Goal: Information Seeking & Learning: Learn about a topic

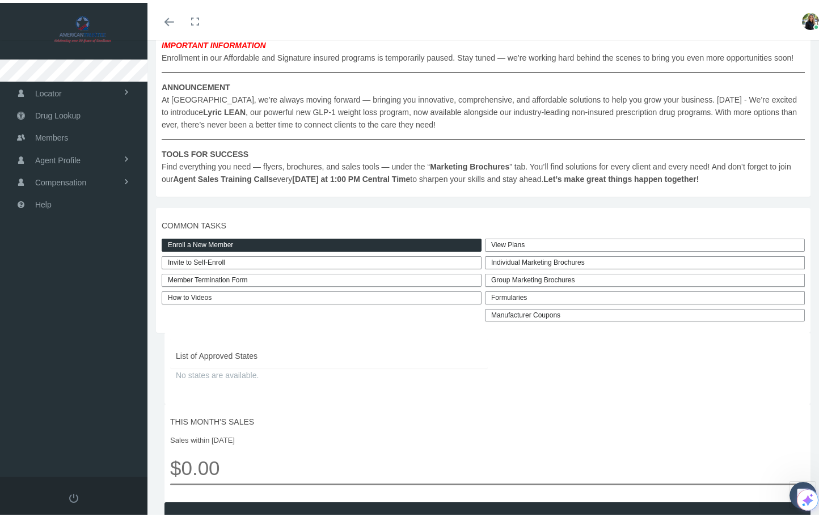
scroll to position [221, 0]
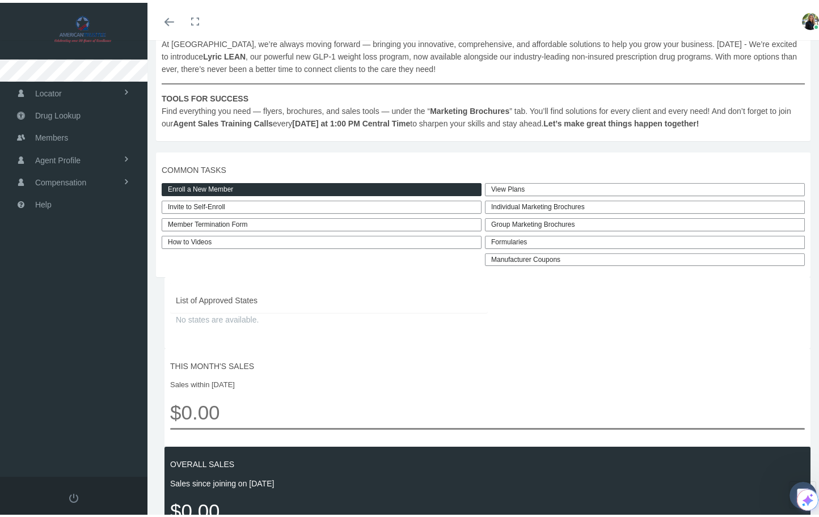
click at [208, 211] on link "Invite to Self-Enroll" at bounding box center [322, 204] width 320 height 13
type input "https://prod.pram.com/directenrollment/10154?sc=d4DsFZx67OTPYt"
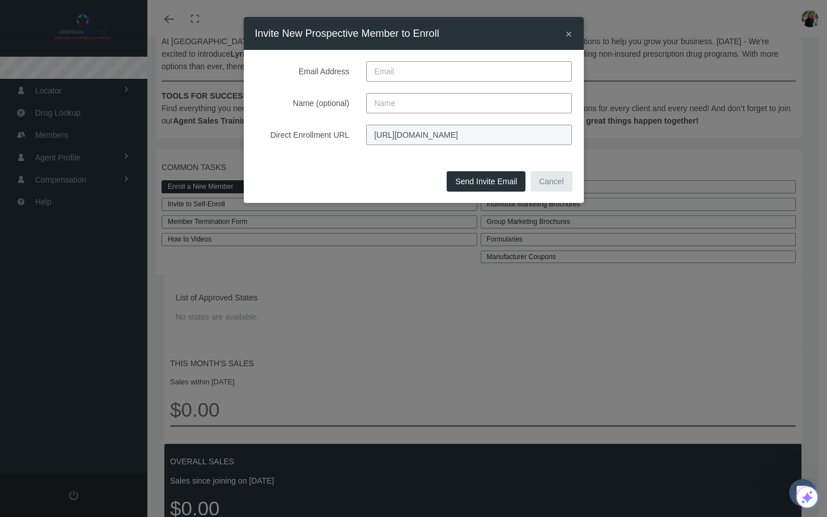
click at [476, 329] on div "× Invite New Prospective Member to Enroll Email Address Name (optional) Direct …" at bounding box center [413, 258] width 827 height 517
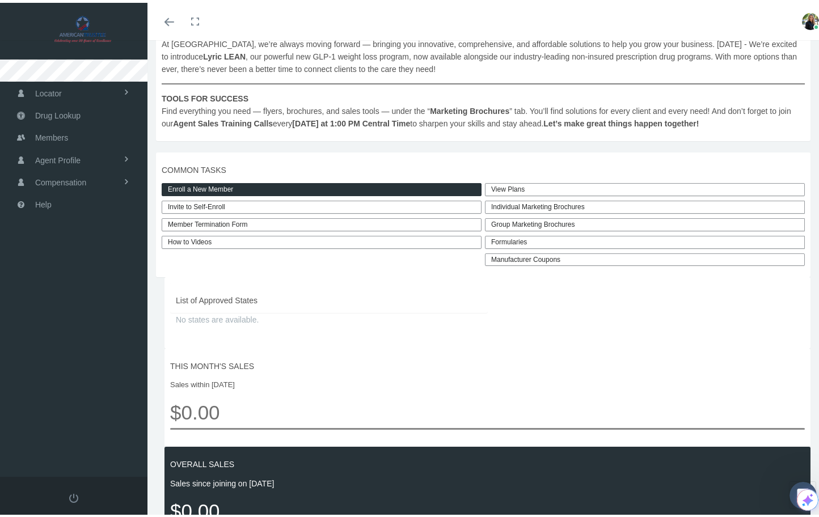
click at [509, 193] on link "View Plans" at bounding box center [645, 186] width 320 height 13
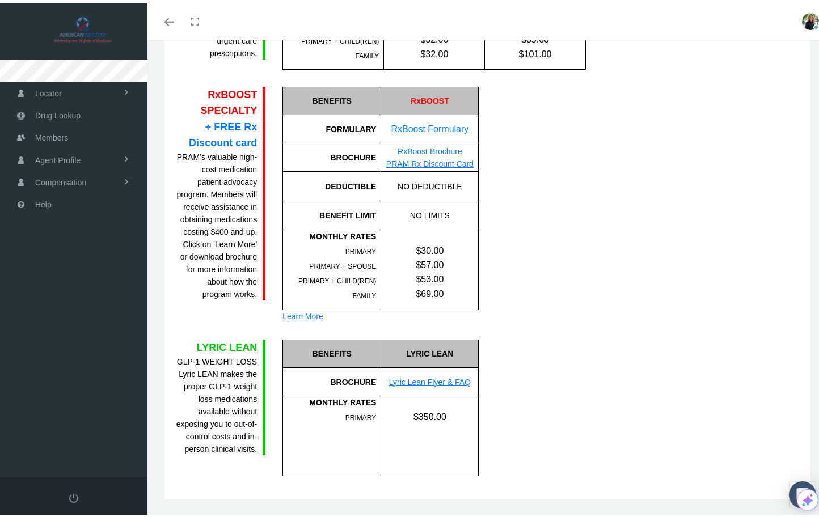
scroll to position [1007, 0]
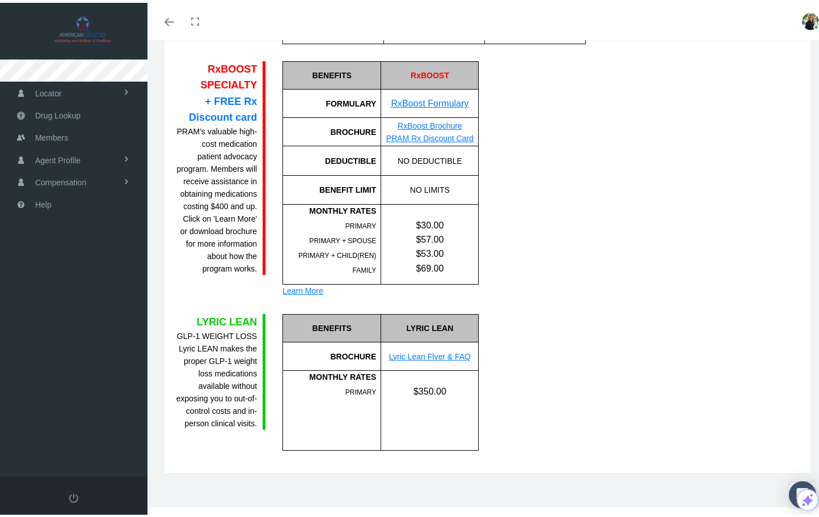
click at [436, 350] on link "Lyric Lean Flyer & FAQ" at bounding box center [430, 353] width 82 height 9
click at [310, 286] on div "Learn More" at bounding box center [380, 288] width 196 height 12
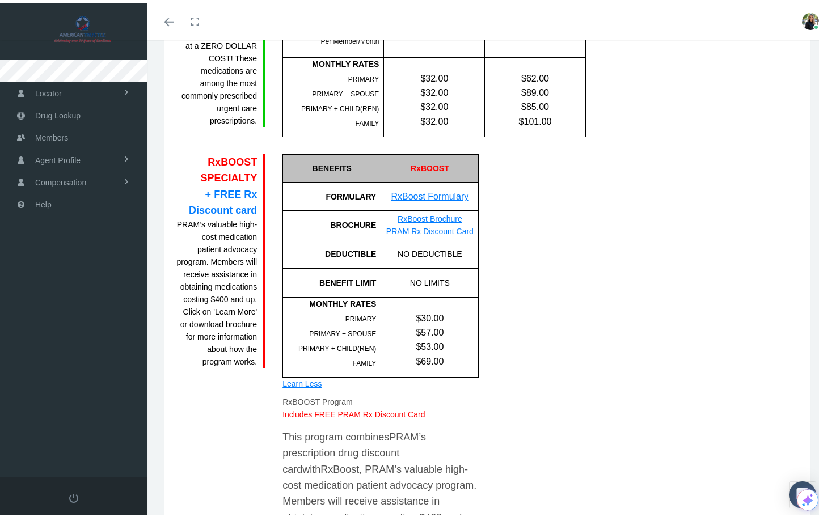
scroll to position [914, 0]
click at [425, 192] on link "RxBoost Formulary" at bounding box center [430, 194] width 78 height 10
click at [416, 215] on link "RxBoost Brochure" at bounding box center [430, 216] width 65 height 9
click at [429, 229] on link "PRAM Rx Discount Card" at bounding box center [429, 228] width 87 height 9
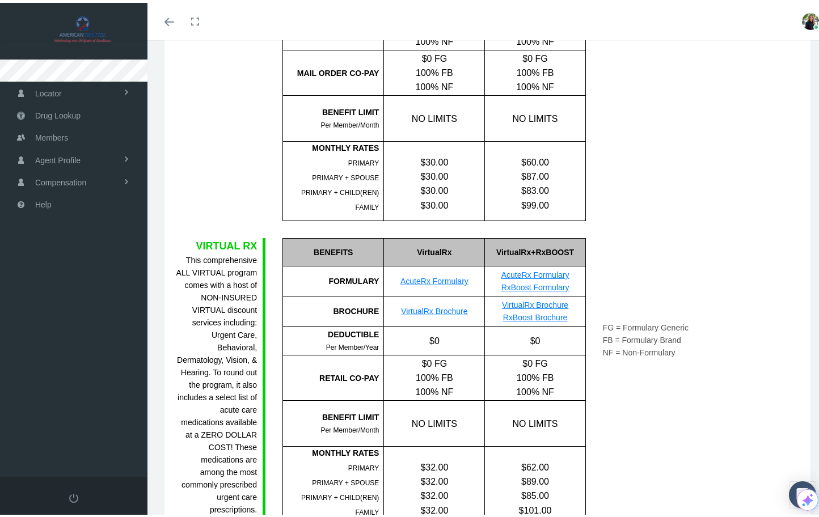
scroll to position [469, 0]
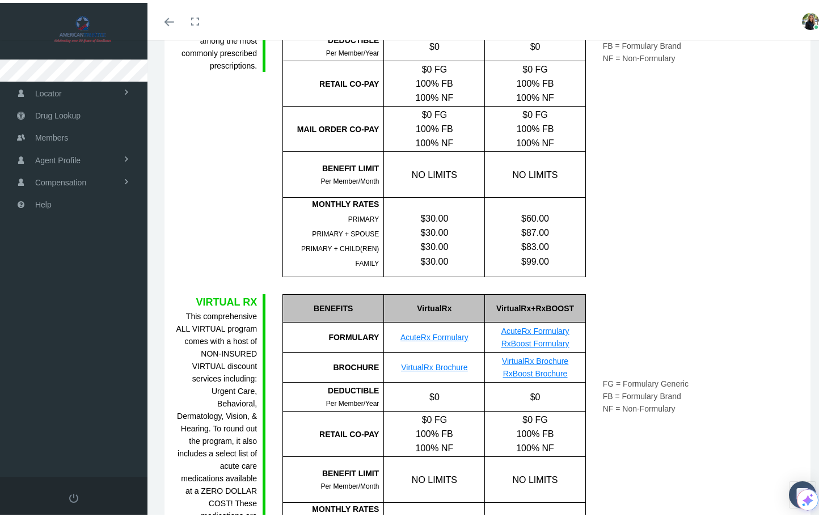
click at [450, 362] on link "VirtualRx Brochure" at bounding box center [434, 364] width 66 height 9
click at [438, 334] on link "AcuteRx Formulary" at bounding box center [434, 334] width 68 height 9
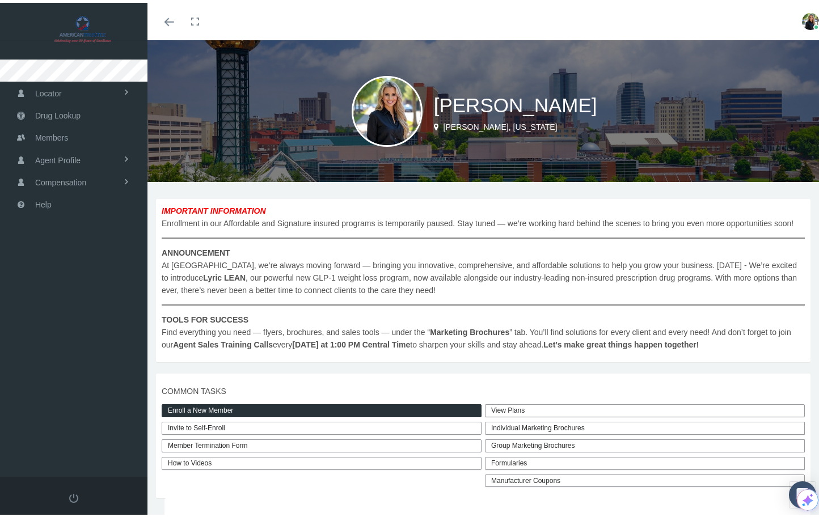
click at [493, 415] on link "View Plans" at bounding box center [645, 407] width 320 height 13
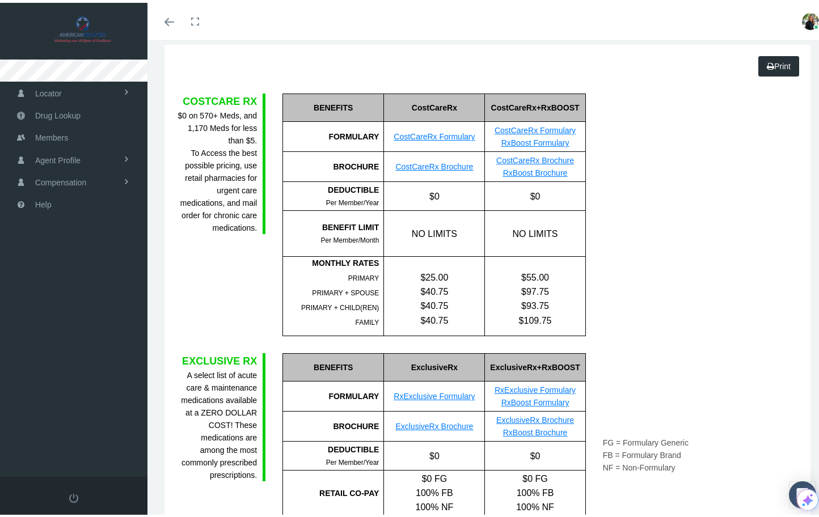
scroll to position [104, 0]
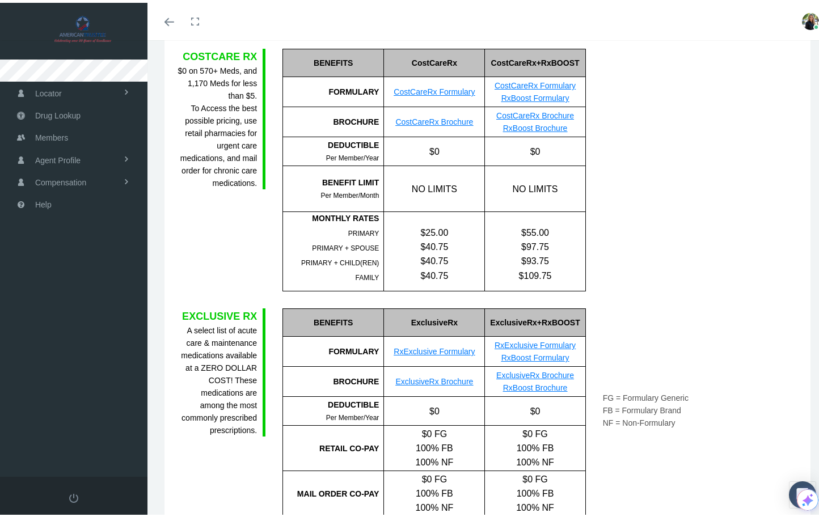
click at [539, 371] on link "ExclusiveRx Brochure" at bounding box center [535, 372] width 78 height 9
click at [539, 386] on link "RxBoost Brochure" at bounding box center [535, 385] width 65 height 9
click at [187, 212] on div "COSTCARE RX $0 on 570+ Meds, and 1,170 Meds for less than $5. To Access the bes…" at bounding box center [220, 167] width 107 height 243
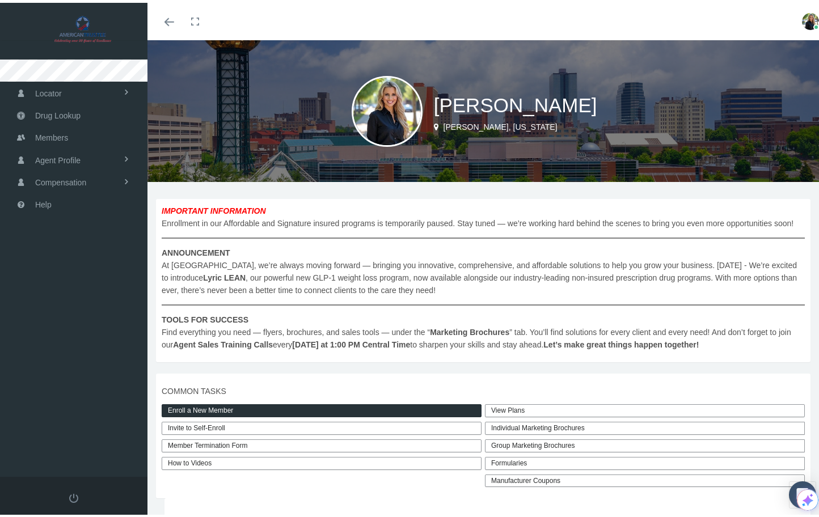
scroll to position [94, 0]
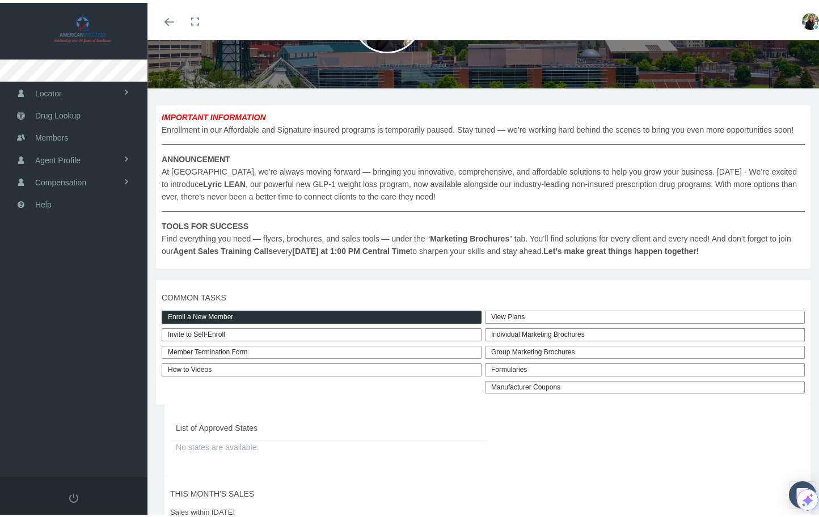
click at [512, 321] on link "View Plans" at bounding box center [645, 314] width 320 height 13
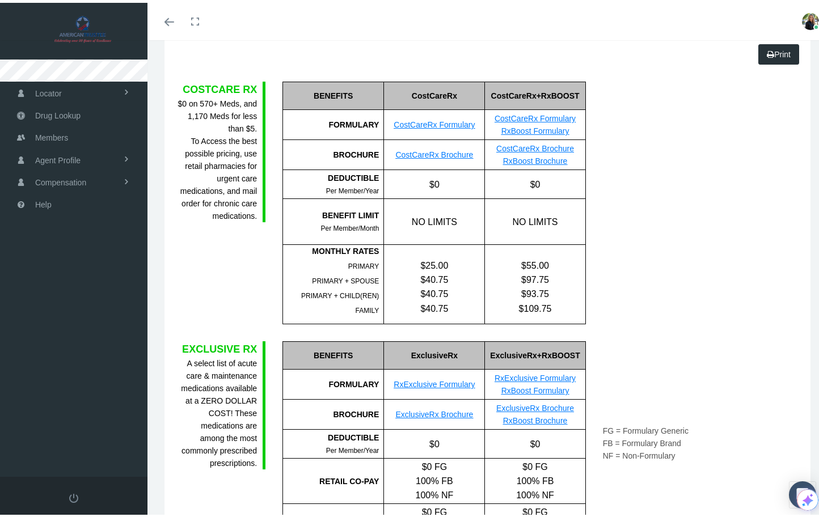
scroll to position [52, 0]
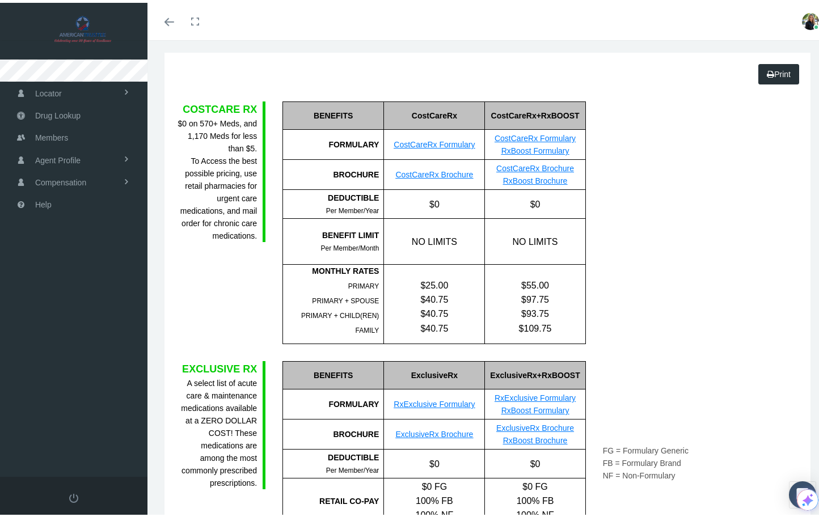
click at [436, 171] on link "CostCareRx Brochure" at bounding box center [434, 171] width 78 height 9
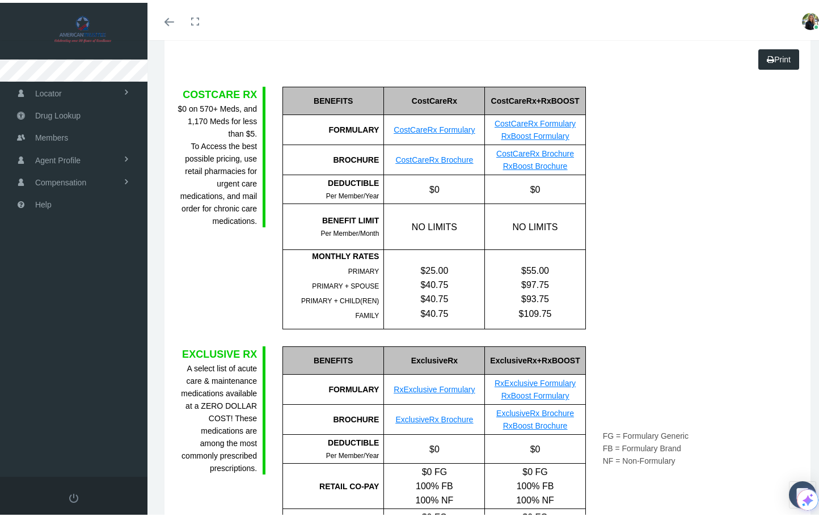
scroll to position [66, 0]
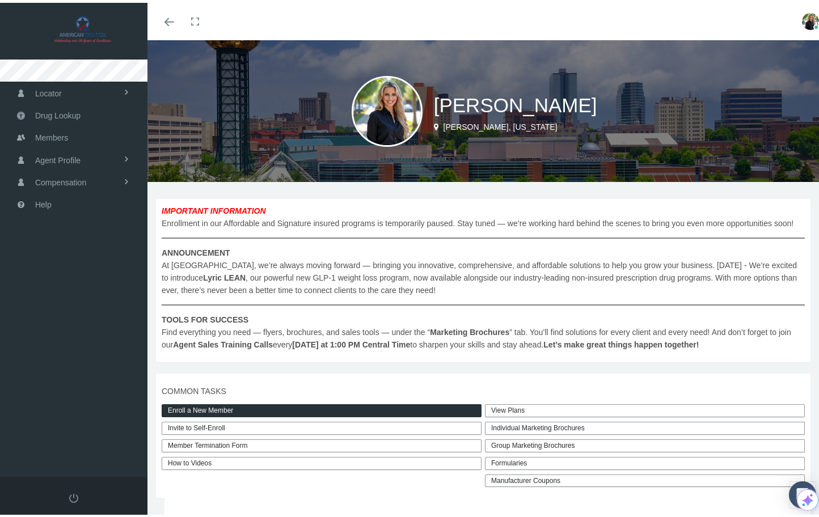
click at [567, 432] on div "Individual Marketing Brochures" at bounding box center [645, 425] width 320 height 13
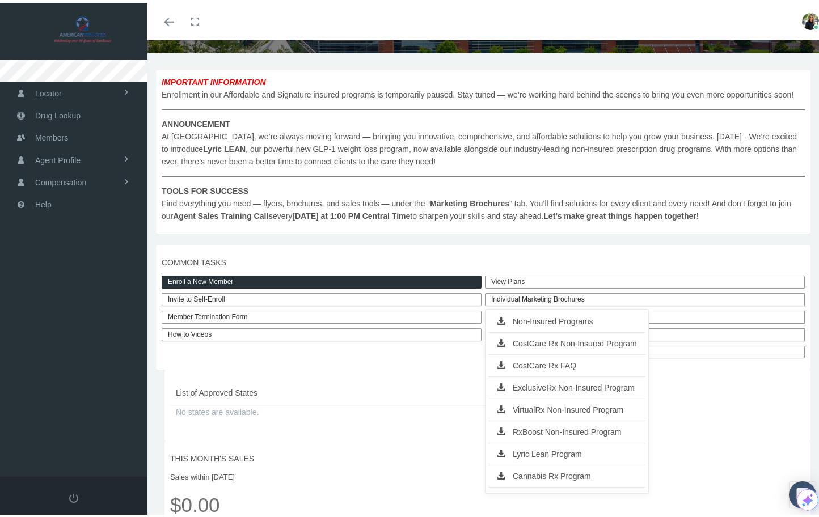
scroll to position [150, 0]
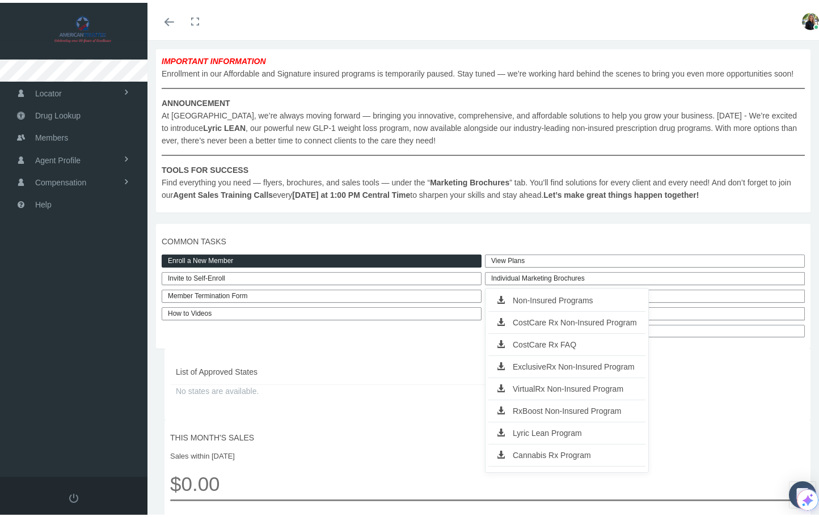
click at [557, 460] on link "Cannabis Rx Program" at bounding box center [566, 453] width 157 height 16
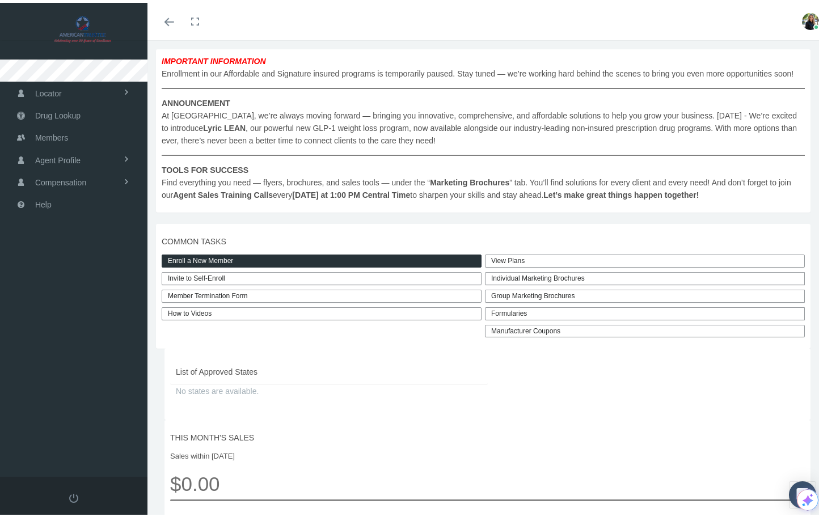
click at [514, 282] on div "Individual Marketing Brochures" at bounding box center [645, 275] width 320 height 13
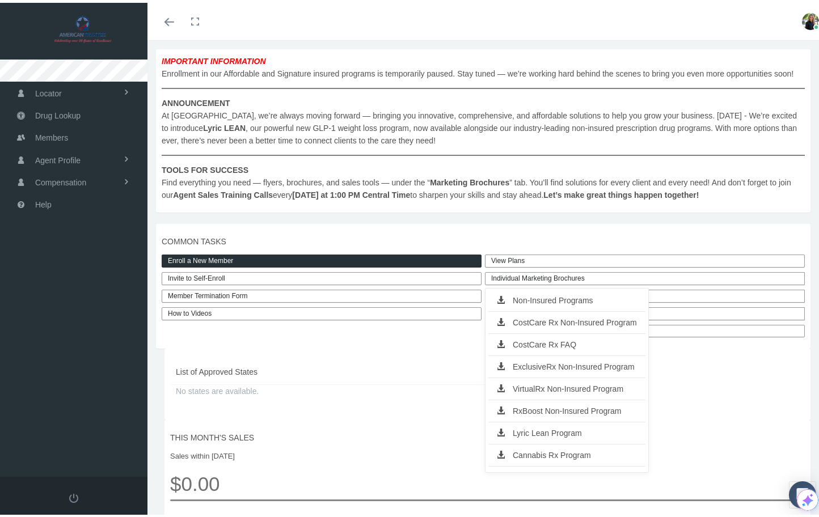
click at [612, 349] on link "CostCare Rx FAQ" at bounding box center [566, 342] width 157 height 16
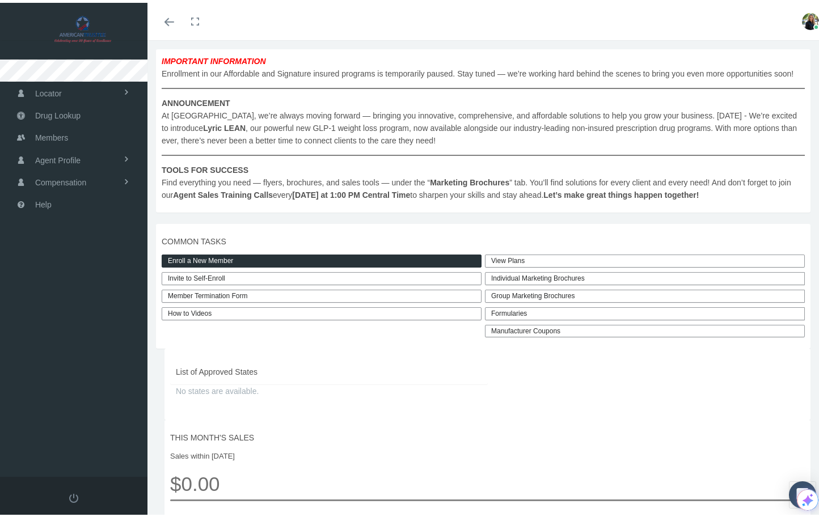
click at [523, 282] on div "Individual Marketing Brochures" at bounding box center [645, 275] width 320 height 13
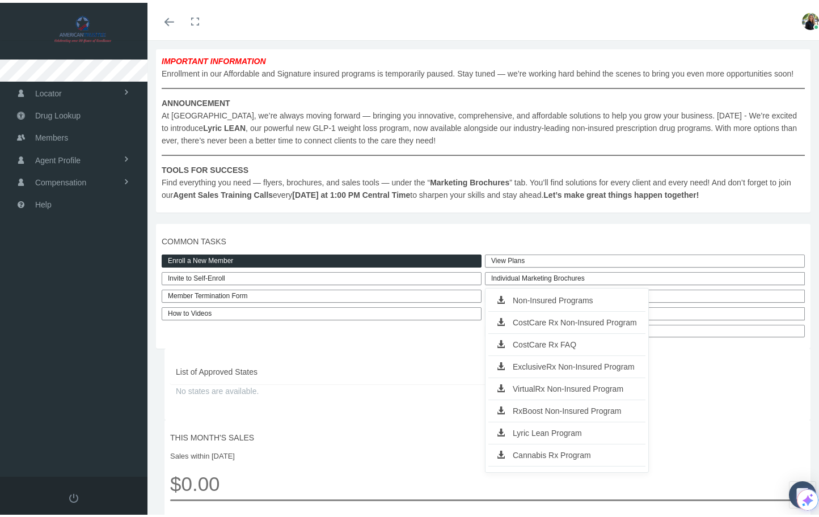
click at [505, 323] on icon at bounding box center [505, 319] width 16 height 8
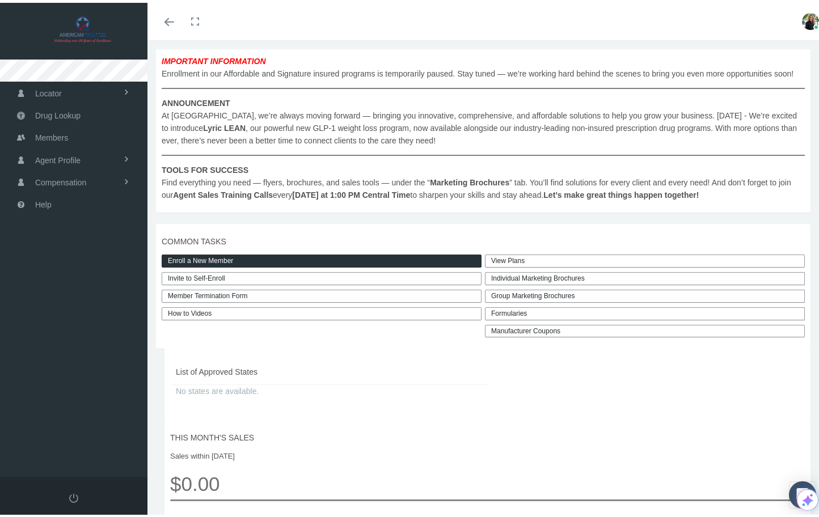
click at [530, 282] on div "Individual Marketing Brochures" at bounding box center [645, 275] width 320 height 13
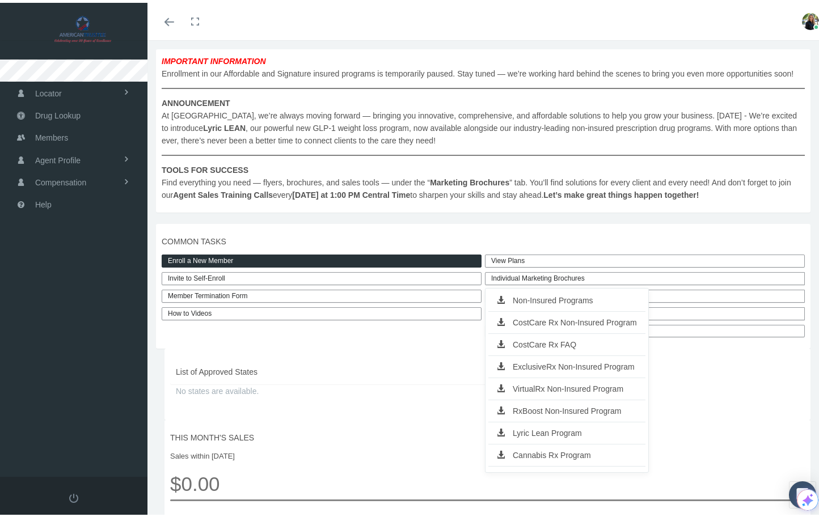
scroll to position [244, 0]
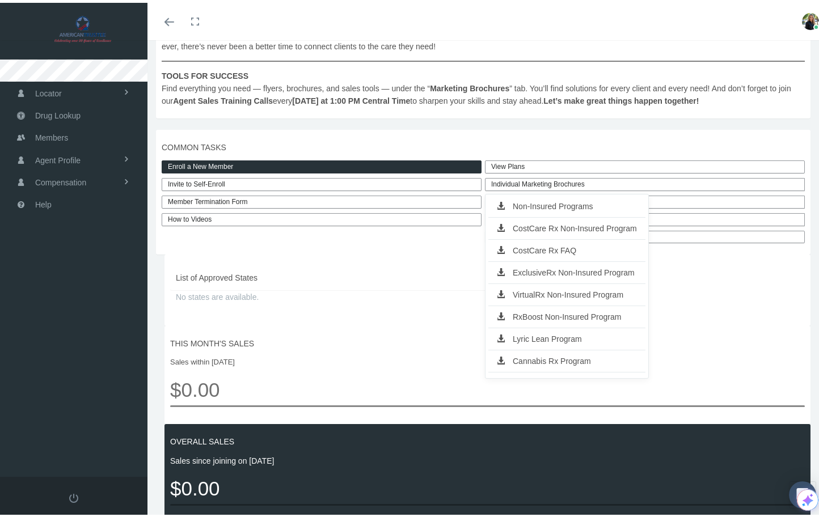
click at [421, 337] on div "THIS MONTH'S SALES Sales within August 2025 $0.00" at bounding box center [487, 372] width 646 height 98
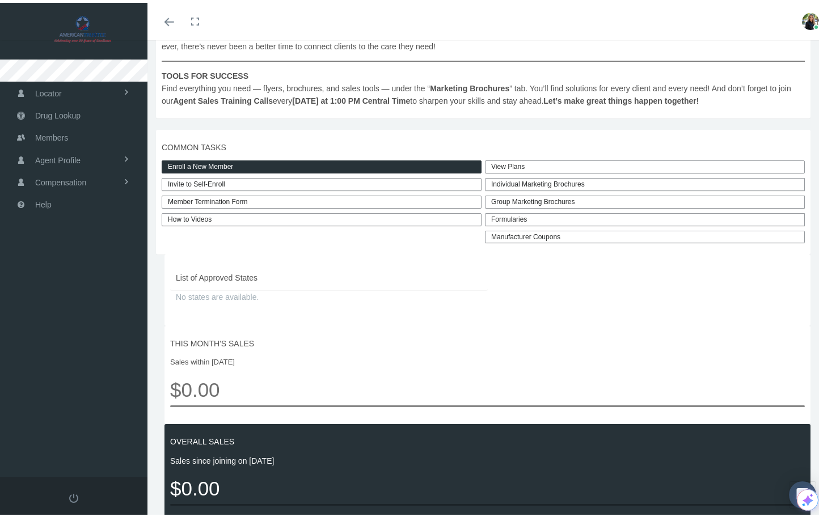
click at [507, 206] on div "Group Marketing Brochures" at bounding box center [645, 199] width 320 height 13
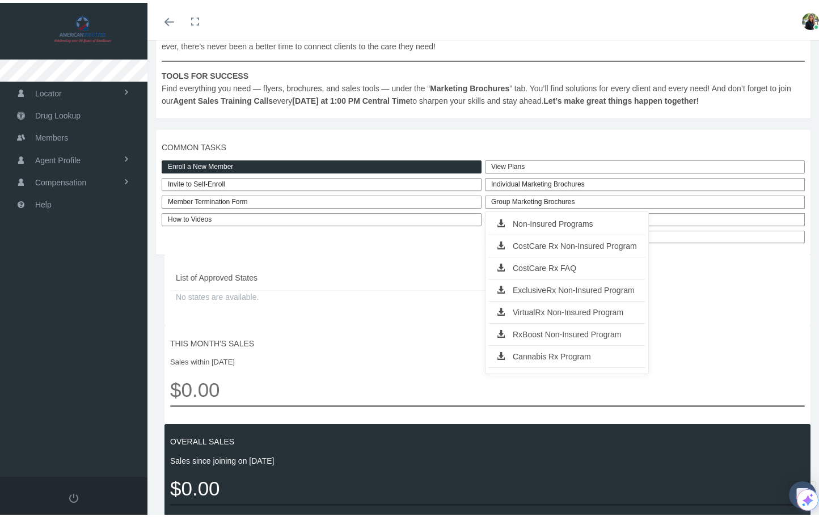
click at [332, 277] on div "List of Approved States No states are available." at bounding box center [329, 272] width 318 height 30
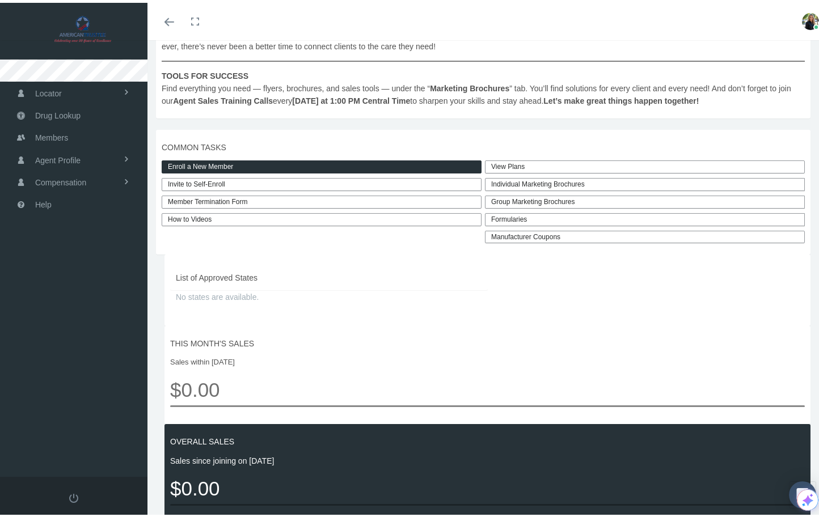
click at [184, 188] on link "Invite to Self-Enroll" at bounding box center [322, 181] width 320 height 13
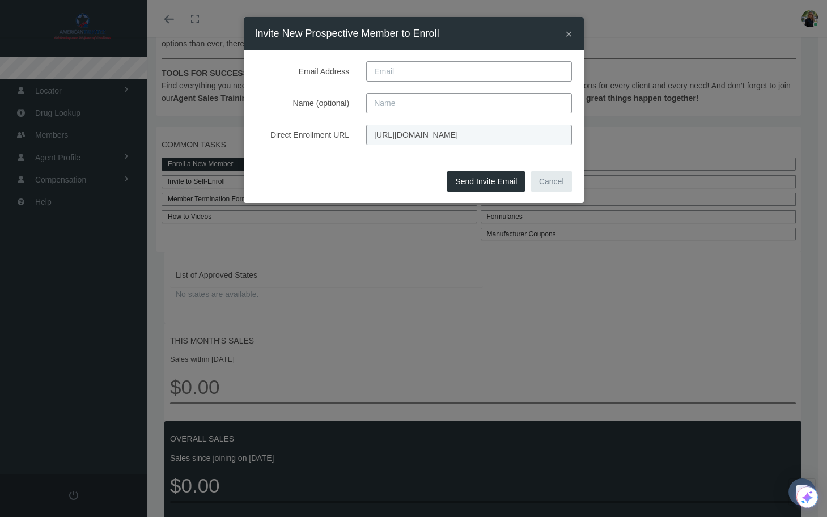
click at [361, 325] on div "× Invite New Prospective Member to Enroll Email Address Name (optional) Direct …" at bounding box center [413, 258] width 827 height 517
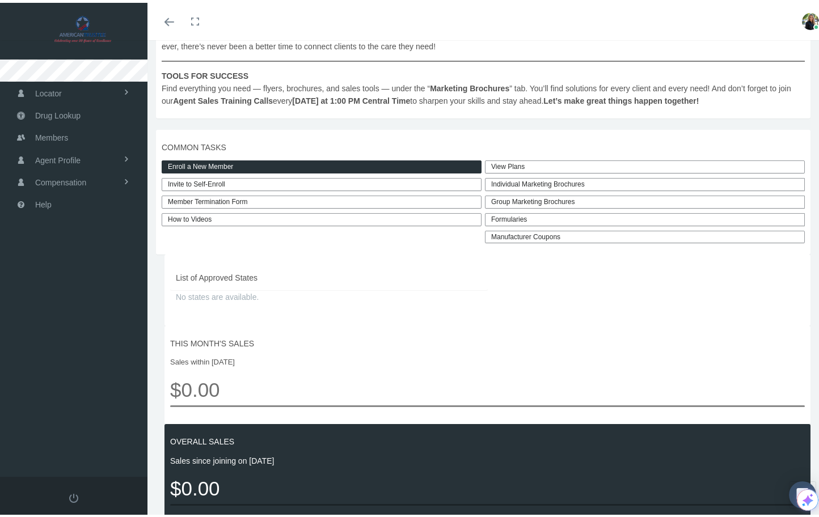
click at [523, 241] on link "Manufacturer Coupons" at bounding box center [645, 234] width 320 height 13
click at [510, 223] on div "Formularies" at bounding box center [645, 216] width 320 height 13
click at [513, 313] on link "RxBoost" at bounding box center [530, 305] width 84 height 16
drag, startPoint x: 510, startPoint y: 230, endPoint x: 529, endPoint y: 233, distance: 18.4
click at [510, 223] on div "Formularies" at bounding box center [645, 216] width 320 height 13
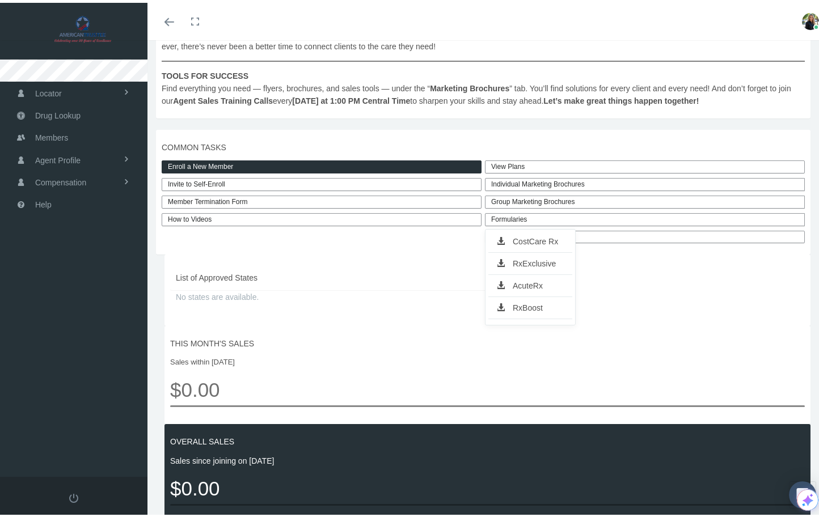
click at [525, 291] on link "AcuteRx" at bounding box center [530, 283] width 84 height 16
drag, startPoint x: 512, startPoint y: 230, endPoint x: 540, endPoint y: 235, distance: 28.3
click at [512, 223] on div "Formularies" at bounding box center [645, 216] width 320 height 13
click at [534, 269] on link "RxExclusive" at bounding box center [530, 261] width 84 height 16
click at [521, 223] on div "Formularies" at bounding box center [645, 216] width 320 height 13
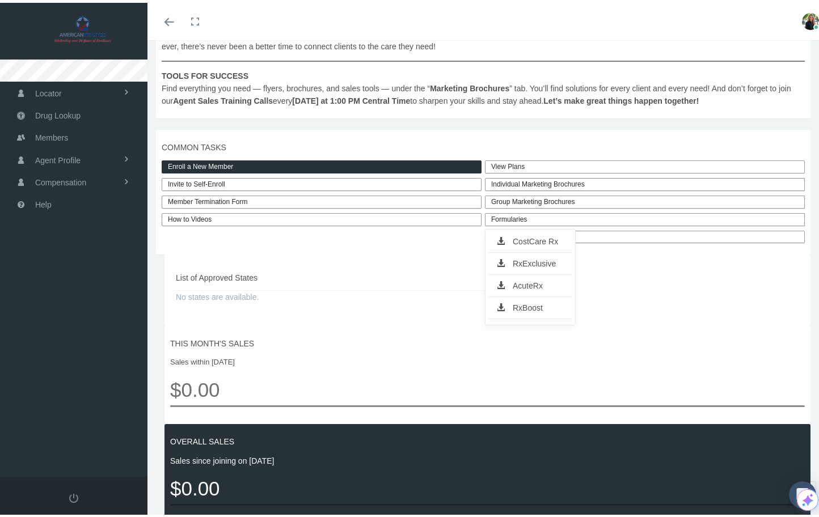
click at [544, 247] on link "CostCare Rx" at bounding box center [530, 239] width 84 height 16
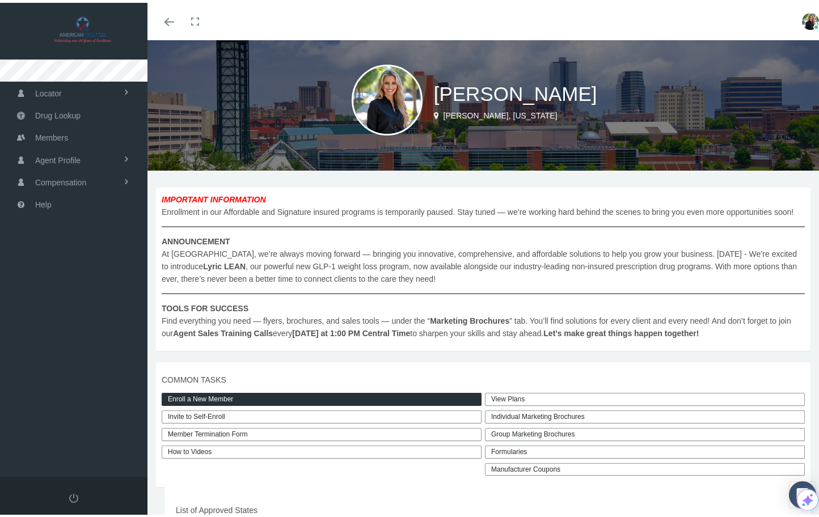
scroll to position [19, 0]
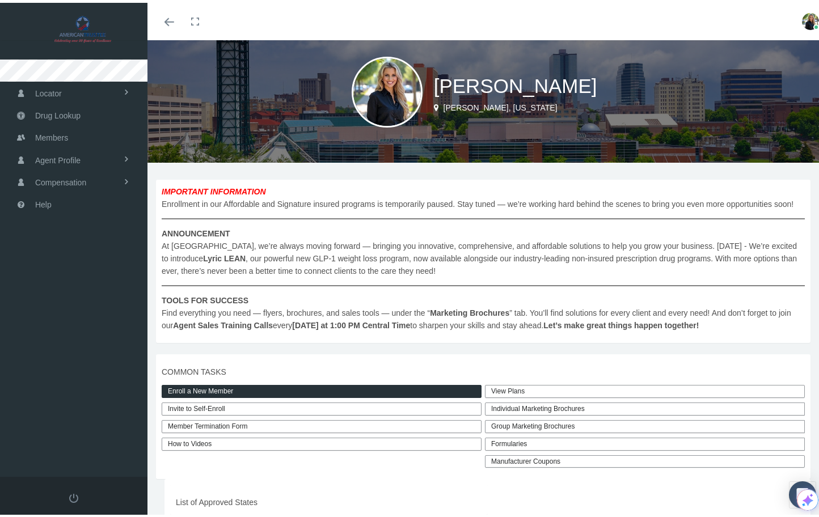
click at [527, 395] on link "View Plans" at bounding box center [645, 388] width 320 height 13
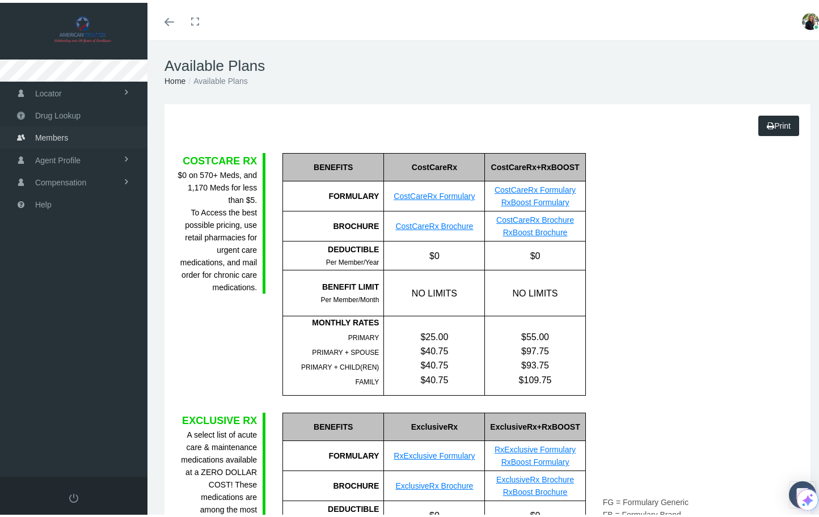
click at [55, 133] on span "Members" at bounding box center [51, 135] width 33 height 22
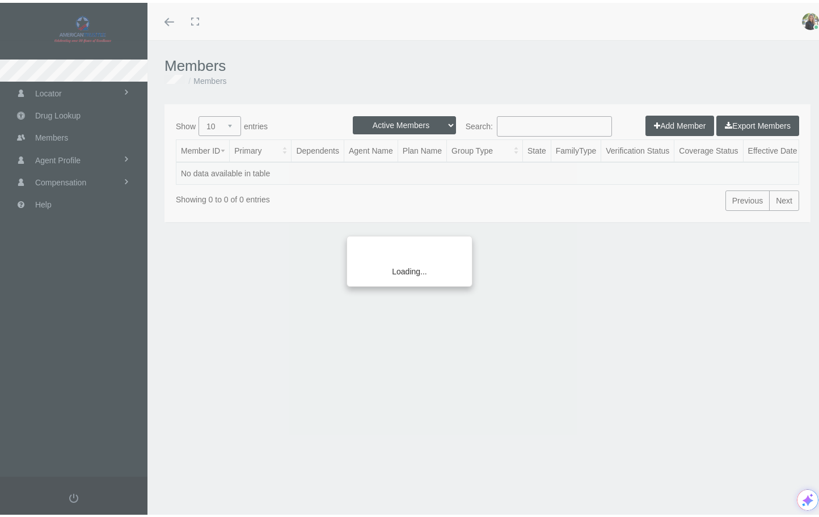
click at [327, 57] on div "Loading..." at bounding box center [409, 258] width 819 height 517
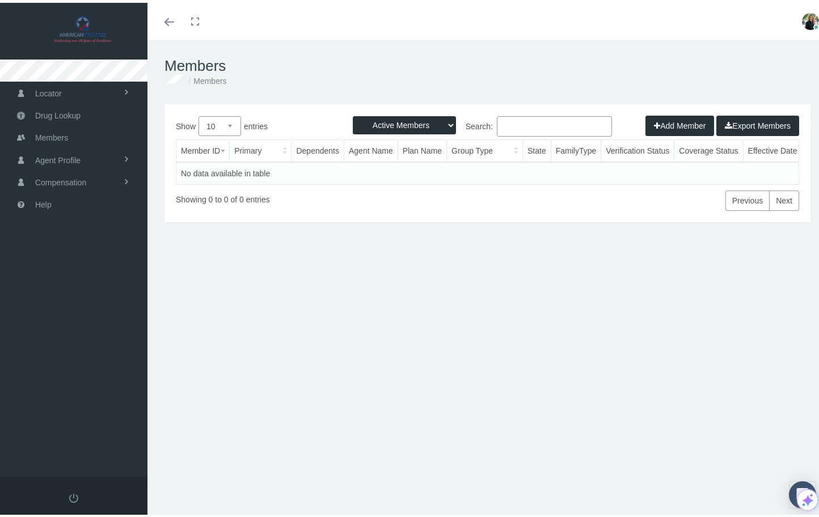
click at [535, 218] on div "Active Members Terminated Members Active & Terminated Add Member Export Members…" at bounding box center [487, 161] width 646 height 118
click at [76, 112] on span "Drug Lookup" at bounding box center [57, 113] width 45 height 22
